Goal: Information Seeking & Learning: Learn about a topic

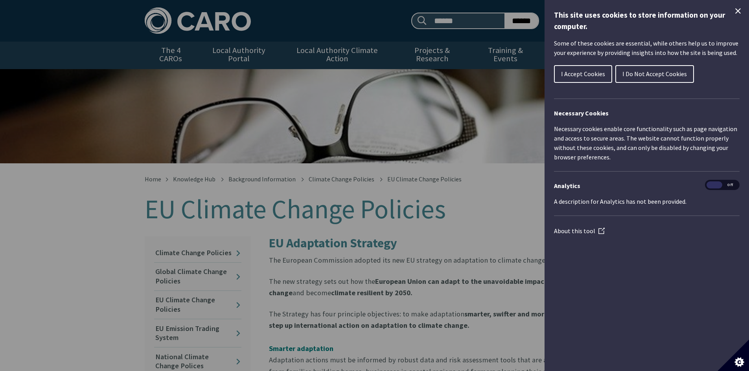
click at [648, 73] on span "I Do Not Accept Cookies" at bounding box center [654, 74] width 64 height 8
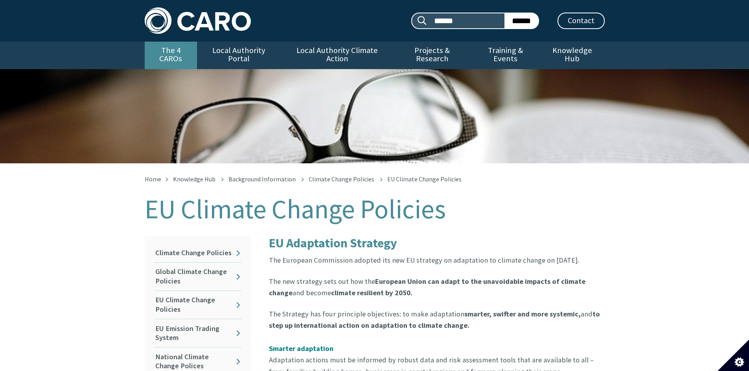
click at [172, 51] on link "The 4 CAROs" at bounding box center [171, 56] width 52 height 28
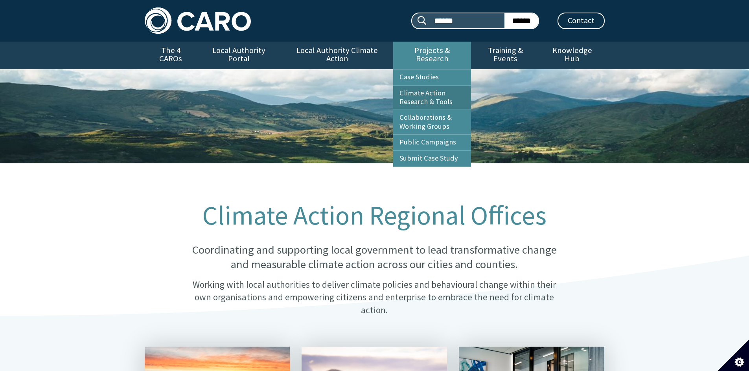
click at [423, 94] on link "Climate Action Research & Tools" at bounding box center [432, 98] width 78 height 24
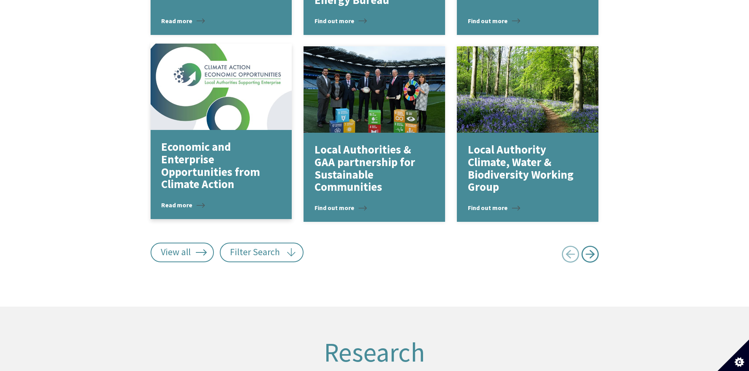
scroll to position [1026, 0]
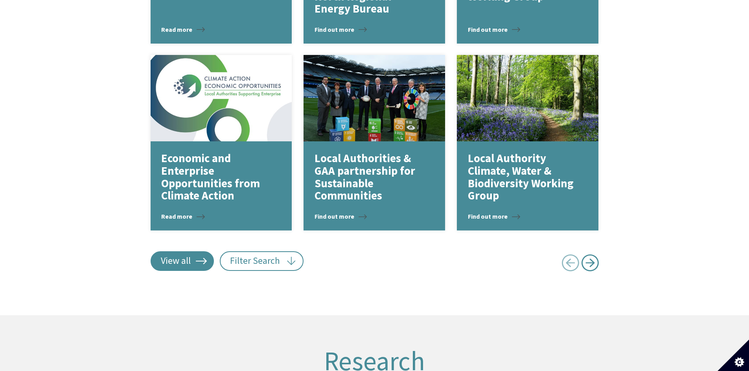
click at [187, 255] on link "View all" at bounding box center [183, 262] width 64 height 20
type input "******"
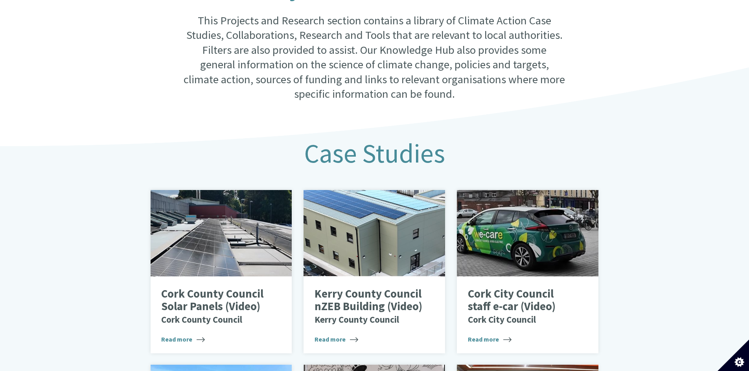
scroll to position [0, 0]
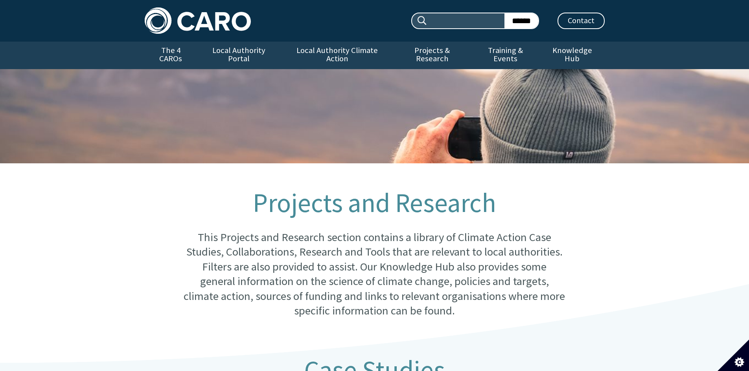
click at [472, 17] on input "Search site:" at bounding box center [466, 20] width 77 height 15
type input "**********"
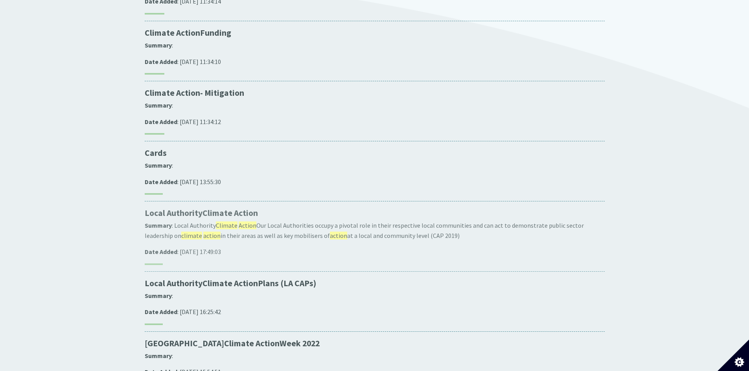
scroll to position [236, 0]
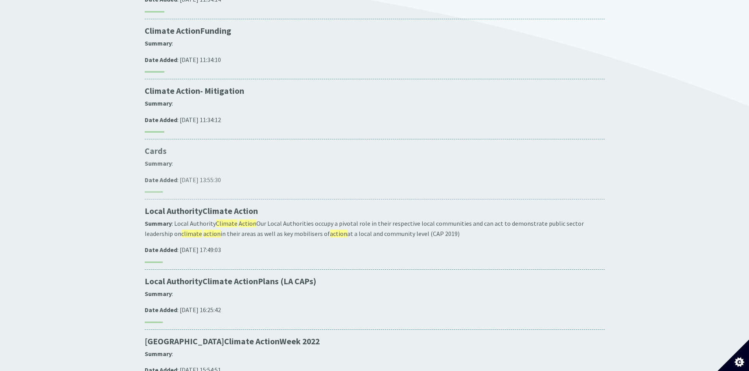
click at [155, 146] on p "Cards" at bounding box center [375, 151] width 460 height 11
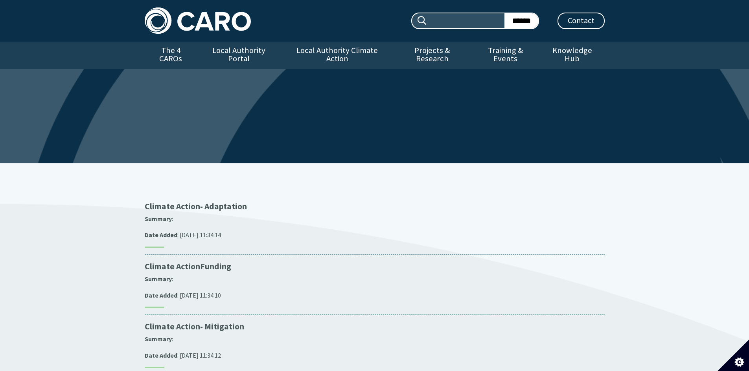
scroll to position [236, 0]
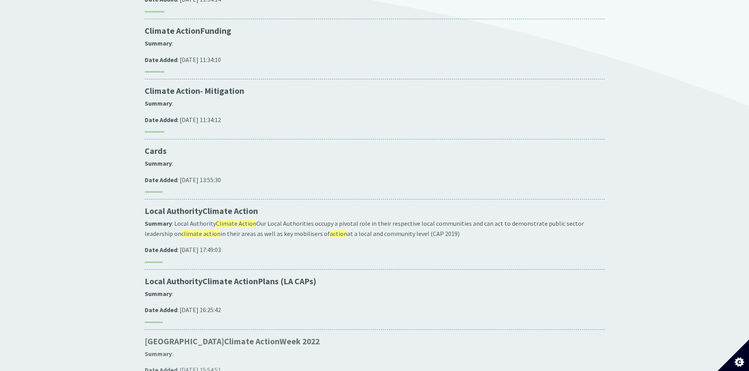
click at [255, 336] on span "Action" at bounding box center [267, 341] width 24 height 11
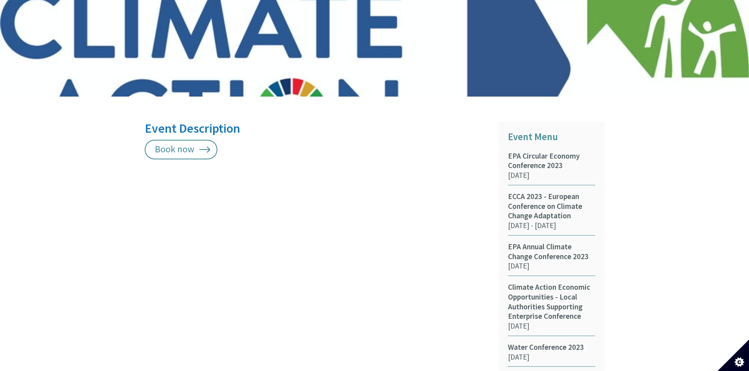
scroll to position [354, 0]
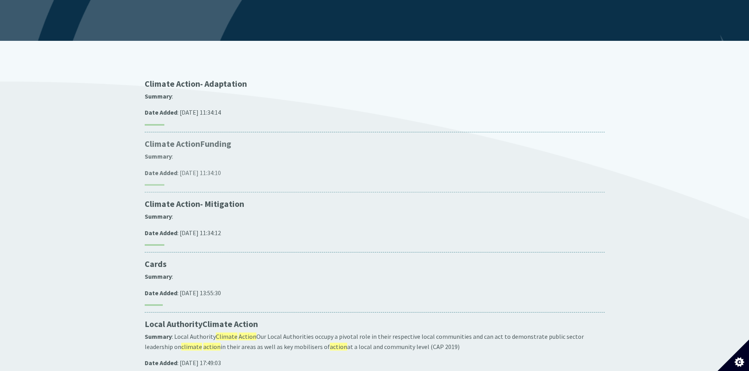
scroll to position [118, 0]
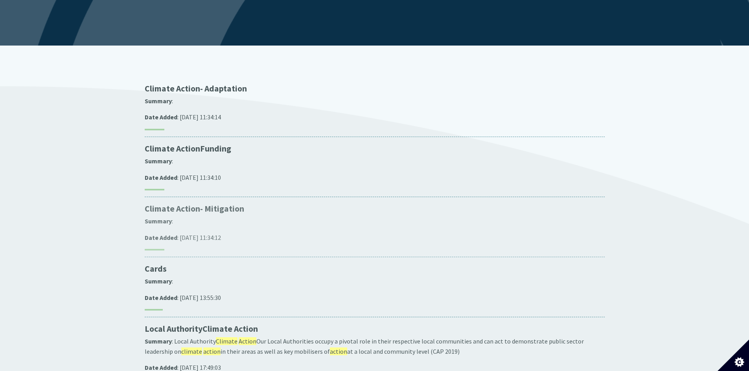
click at [201, 204] on p "Climate Action - Mitigation" at bounding box center [375, 209] width 460 height 11
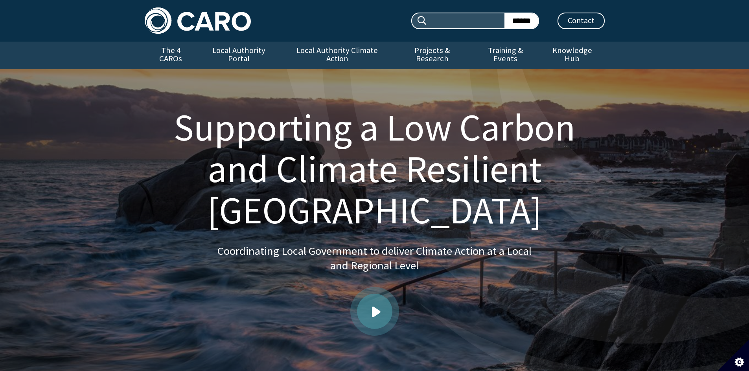
click at [459, 25] on input "Search site:" at bounding box center [466, 20] width 77 height 15
type input "**********"
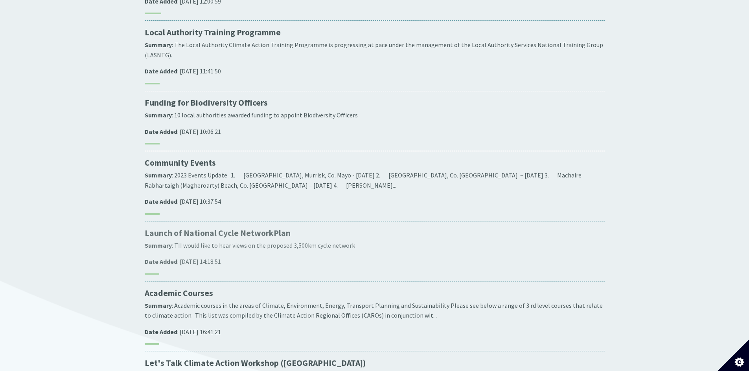
scroll to position [472, 0]
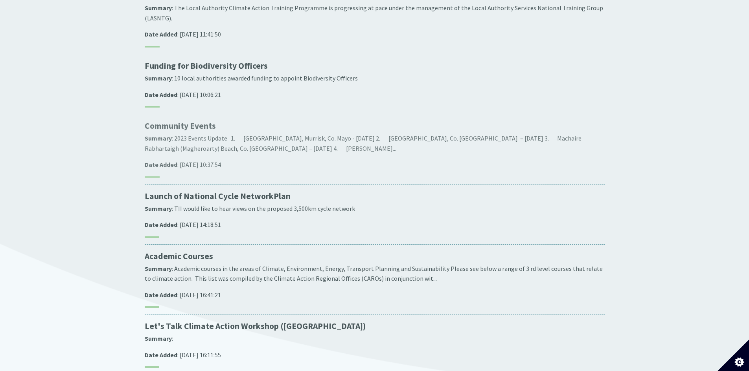
click at [197, 121] on p "Community Events" at bounding box center [375, 126] width 460 height 11
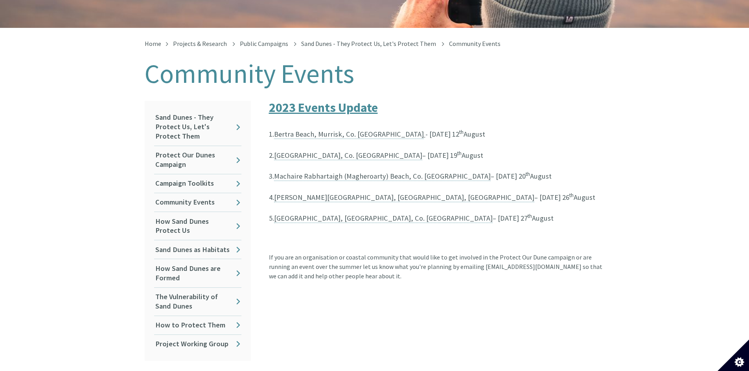
scroll to position [157, 0]
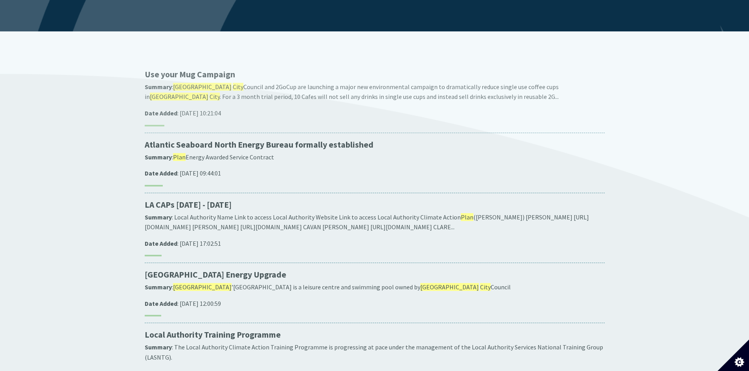
scroll to position [118, 0]
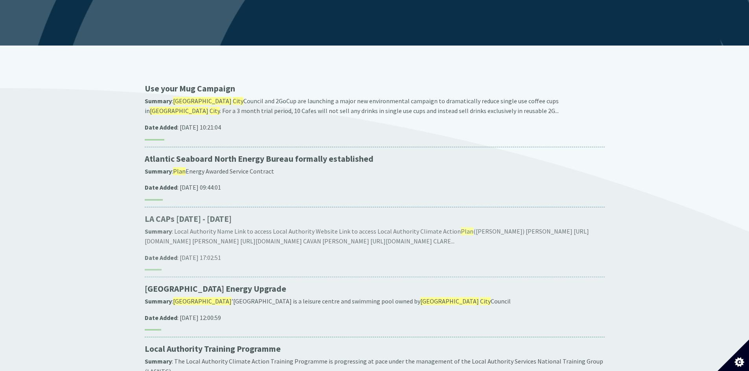
click at [177, 214] on p "LA CAPs [DATE] - [DATE]" at bounding box center [375, 219] width 460 height 11
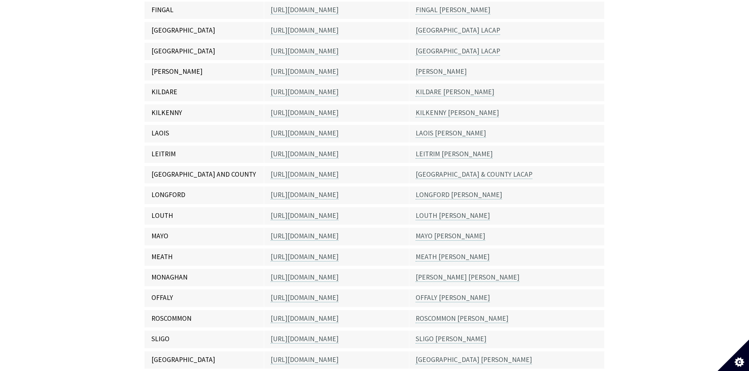
scroll to position [275, 0]
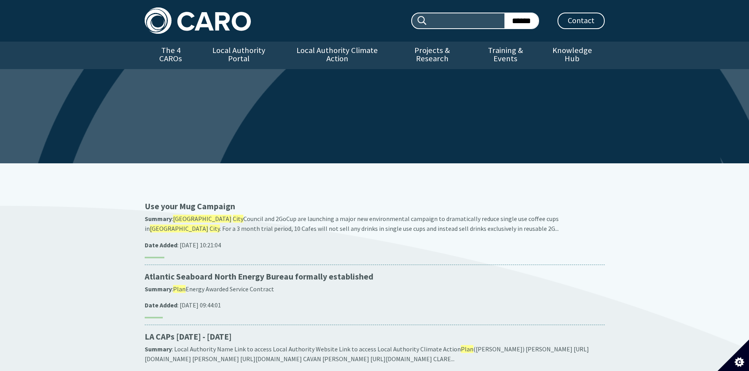
click at [454, 21] on input "Search site:" at bounding box center [466, 20] width 77 height 15
type input "**********"
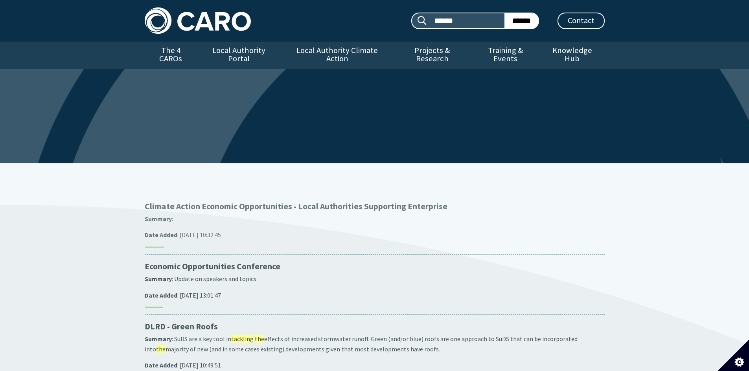
click at [236, 201] on p "Climate Action Economic Opportunities - Local Authorities Supporting Enterprise" at bounding box center [375, 206] width 460 height 11
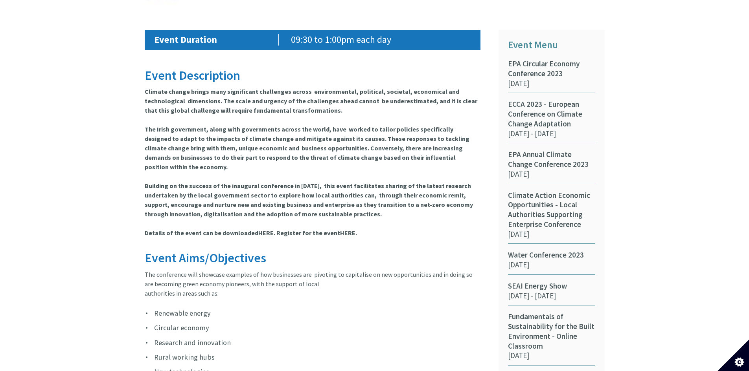
scroll to position [432, 0]
click at [262, 230] on link "HERE" at bounding box center [265, 234] width 15 height 8
